Goal: Task Accomplishment & Management: Use online tool/utility

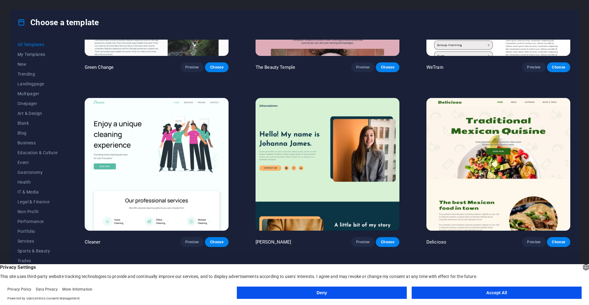
scroll to position [1166, 0]
click at [476, 290] on button "Accept All" at bounding box center [497, 292] width 170 height 12
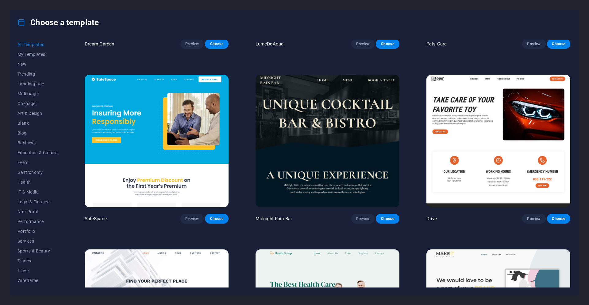
scroll to position [1534, 0]
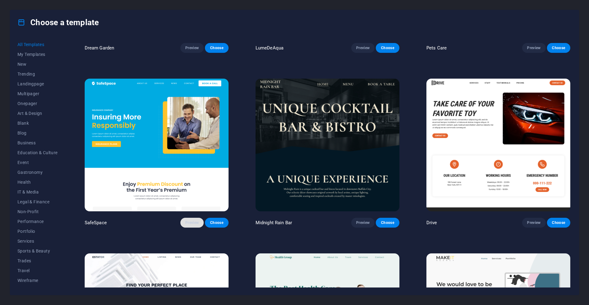
click at [187, 220] on span "Preview" at bounding box center [191, 222] width 13 height 5
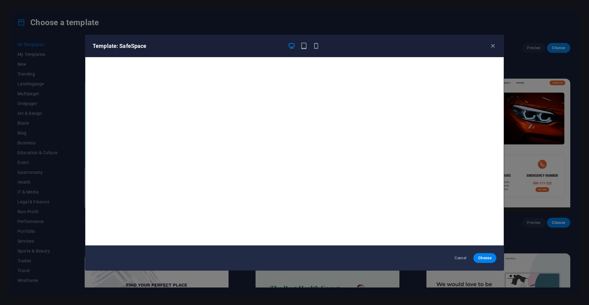
scroll to position [0, 0]
click at [492, 48] on icon "button" at bounding box center [492, 45] width 7 height 7
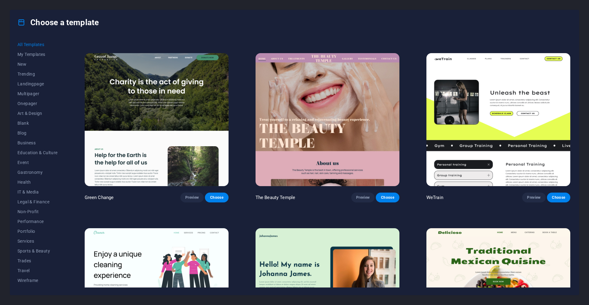
scroll to position [1012, 0]
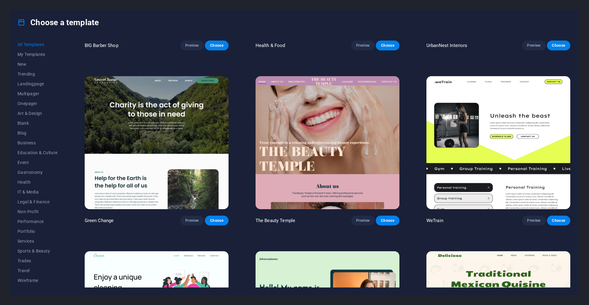
click at [33, 45] on span "All Templates" at bounding box center [37, 44] width 40 height 5
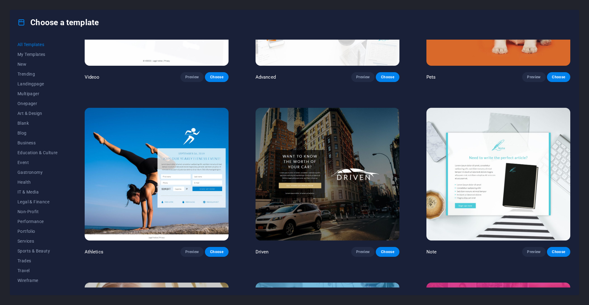
scroll to position [8529, 0]
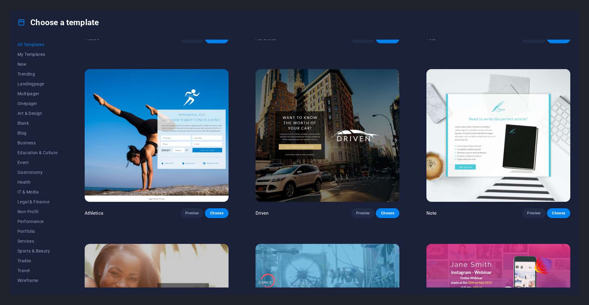
drag, startPoint x: 423, startPoint y: 211, endPoint x: 432, endPoint y: 240, distance: 30.9
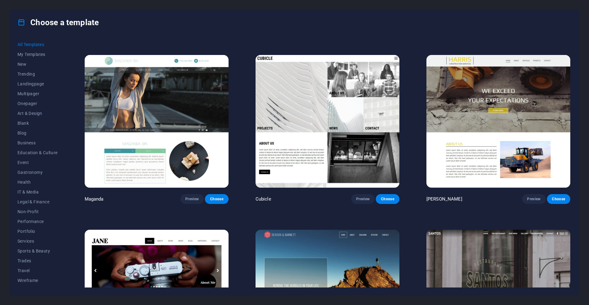
scroll to position [7333, 0]
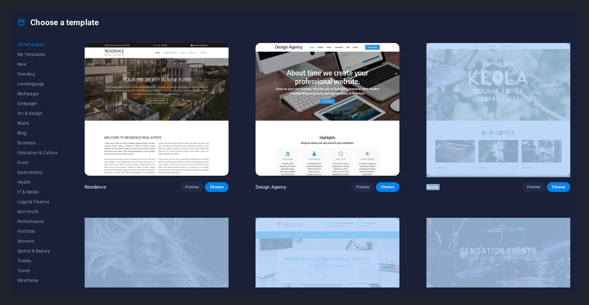
drag, startPoint x: 570, startPoint y: 229, endPoint x: 576, endPoint y: 56, distance: 172.8
click at [576, 55] on div "All Templates My Templates New Trending Landingpage Multipager Onepager Art & D…" at bounding box center [294, 165] width 569 height 260
click at [579, 162] on div "Choose a template All Templates My Templates New Trending Landingpage Multipage…" at bounding box center [294, 152] width 569 height 285
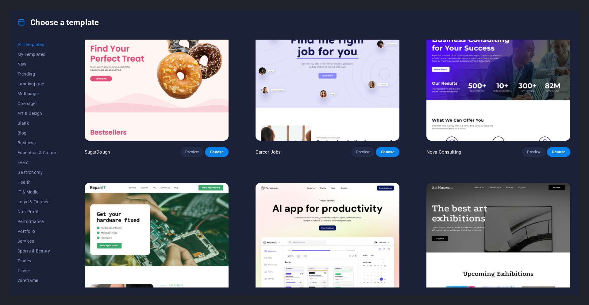
scroll to position [92, 0]
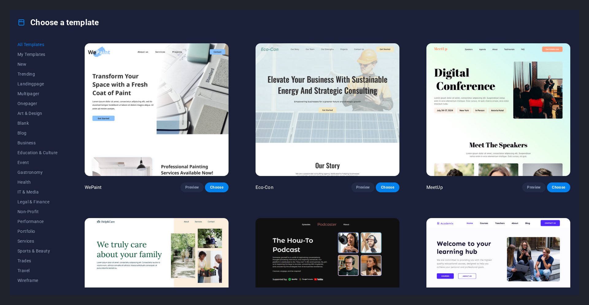
click at [153, 25] on div "Choose a template" at bounding box center [294, 22] width 569 height 25
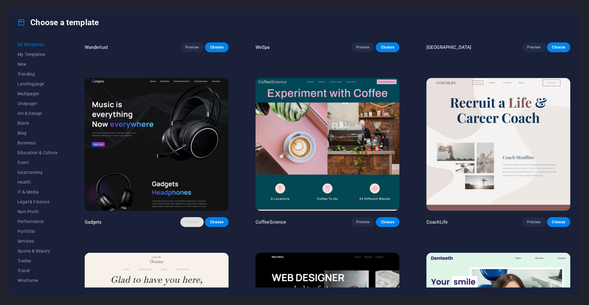
scroll to position [2086, 0]
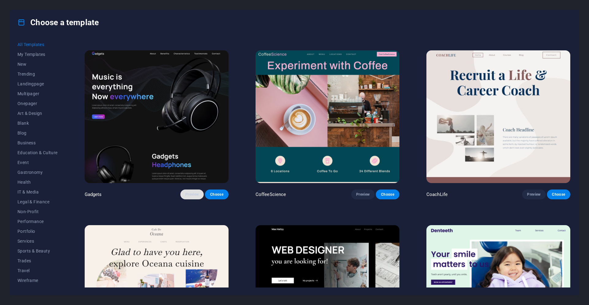
click at [191, 192] on span "Preview" at bounding box center [191, 194] width 13 height 5
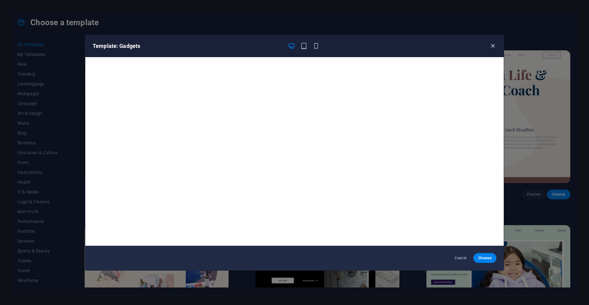
click at [493, 45] on icon "button" at bounding box center [492, 45] width 7 height 7
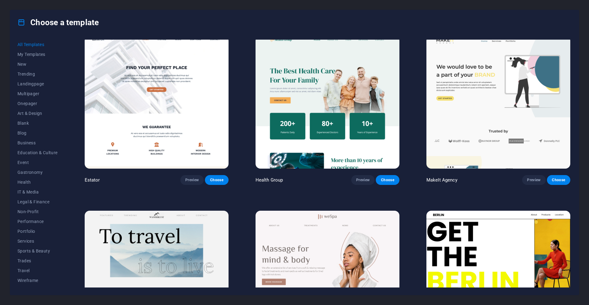
scroll to position [1749, 0]
